Goal: Task Accomplishment & Management: Manage account settings

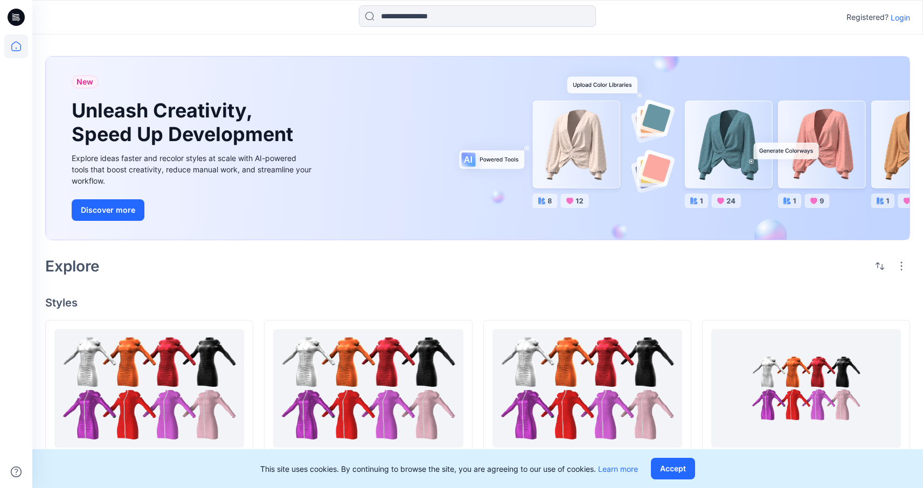
click at [908, 17] on p "Login" at bounding box center [900, 17] width 19 height 11
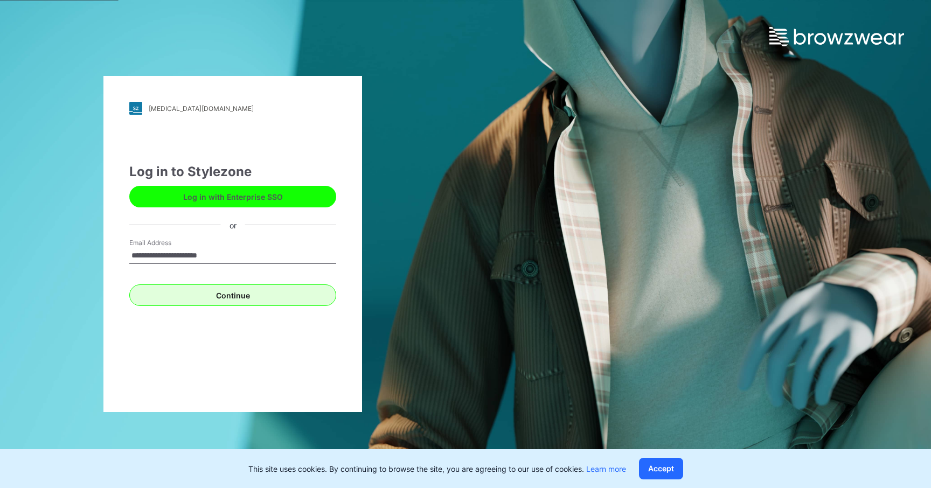
type input "**********"
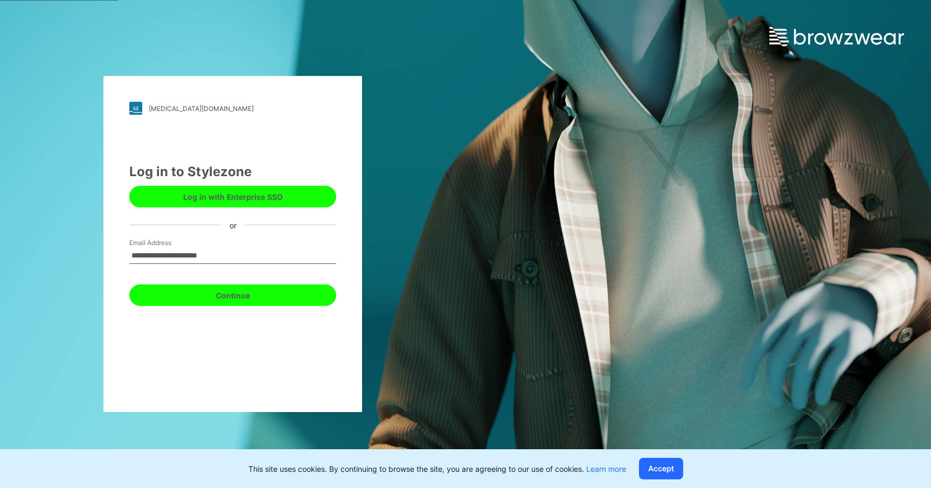
click at [255, 287] on button "Continue" at bounding box center [232, 296] width 207 height 22
